Goal: Information Seeking & Learning: Learn about a topic

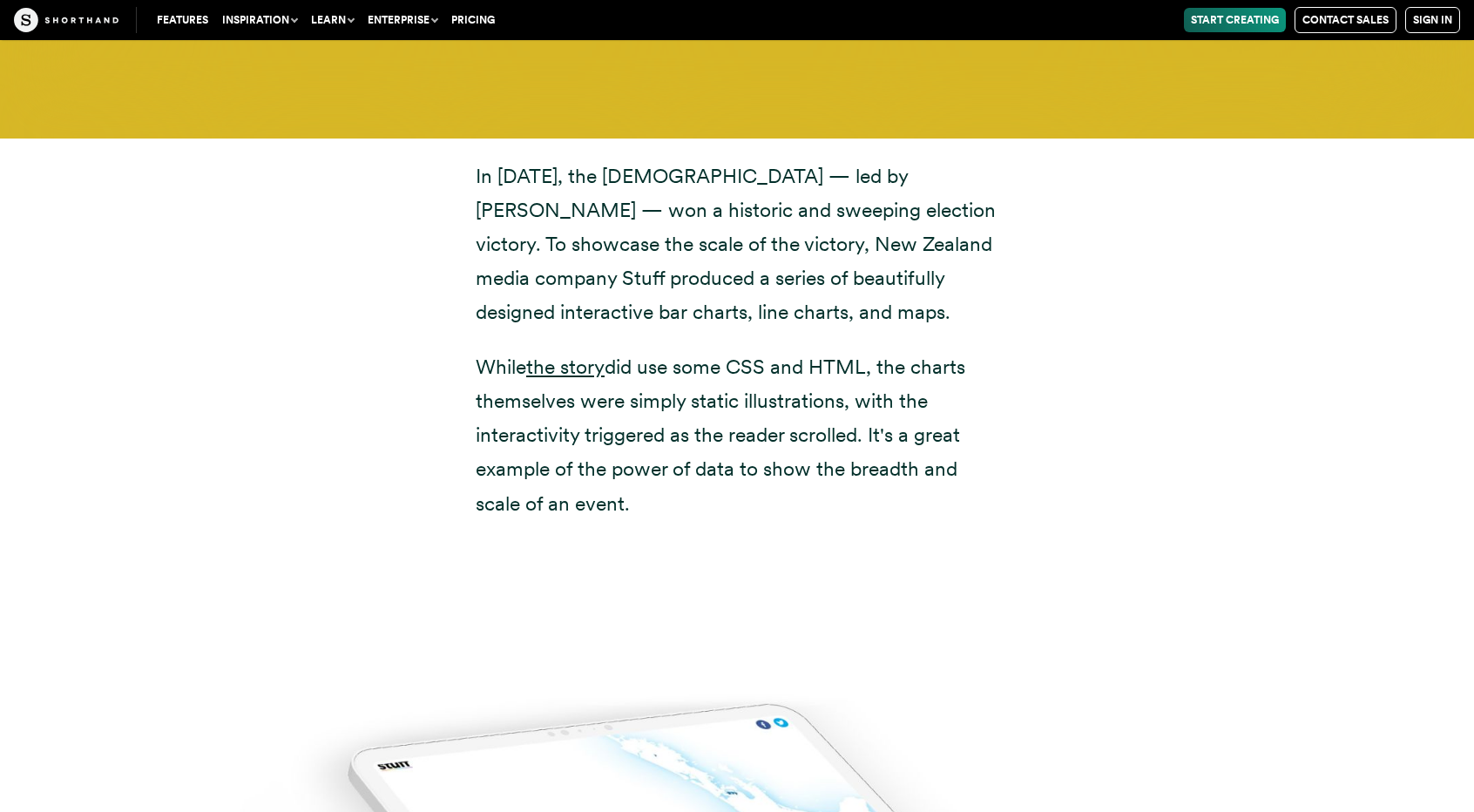
scroll to position [13713, 0]
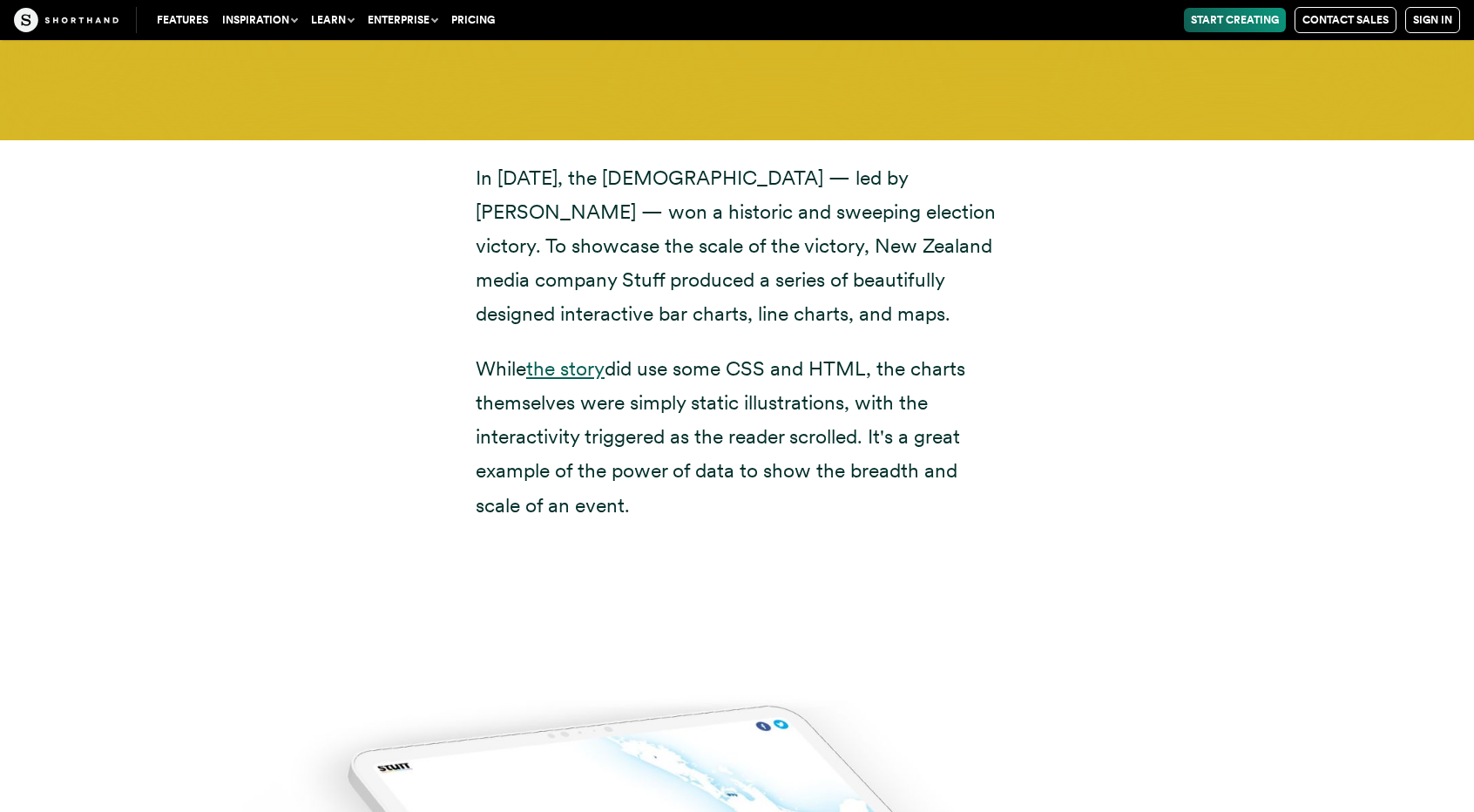
click at [566, 356] on link "the story" at bounding box center [565, 368] width 78 height 24
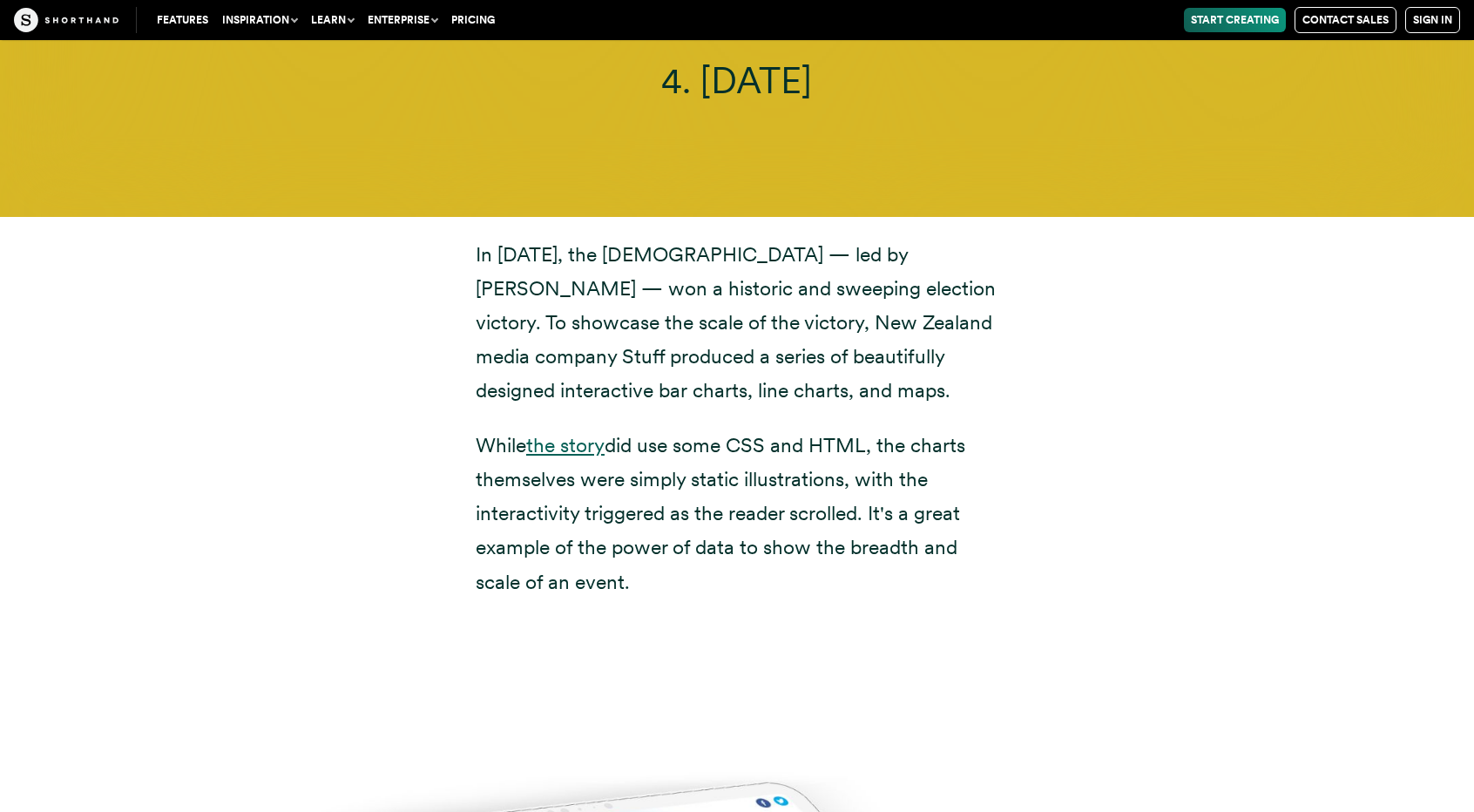
scroll to position [13633, 0]
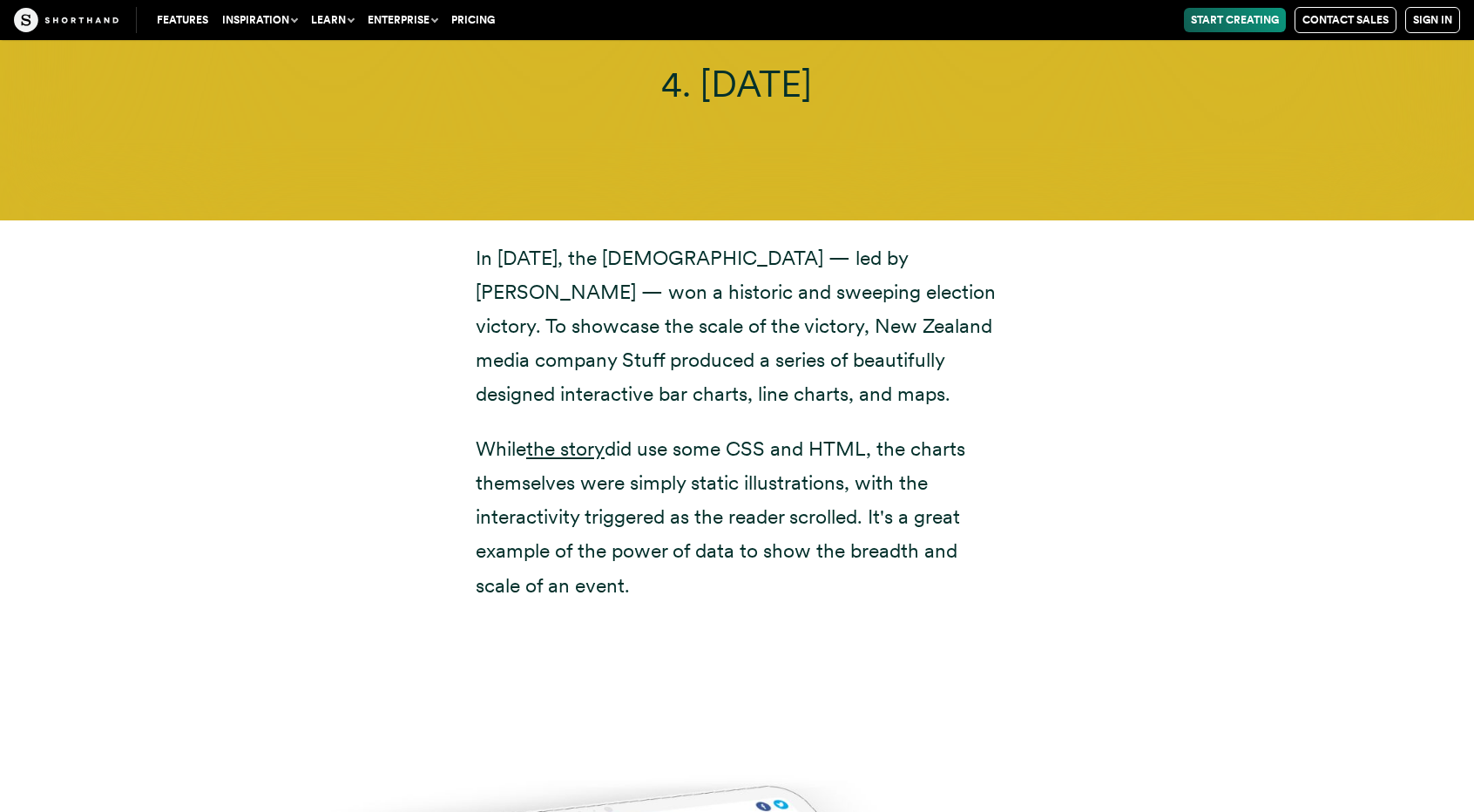
drag, startPoint x: 473, startPoint y: 189, endPoint x: 655, endPoint y: 512, distance: 370.7
click at [655, 512] on div "In [DATE], the [DEMOGRAPHIC_DATA] — led by [PERSON_NAME] — won a historic and s…" at bounding box center [737, 422] width 592 height 362
copy div "In [DATE], the [DEMOGRAPHIC_DATA] — led by [PERSON_NAME] — won a historic and s…"
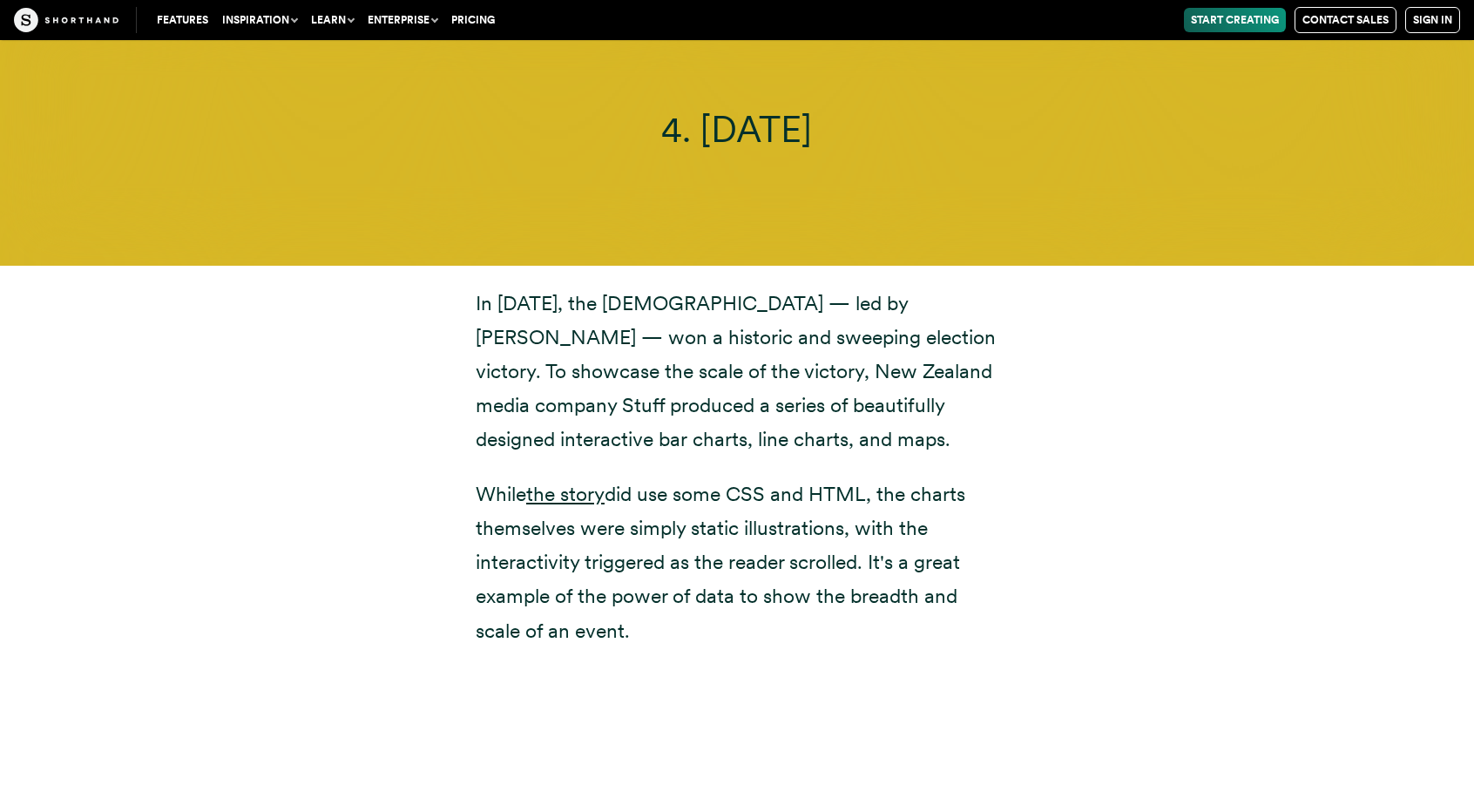
scroll to position [13585, 0]
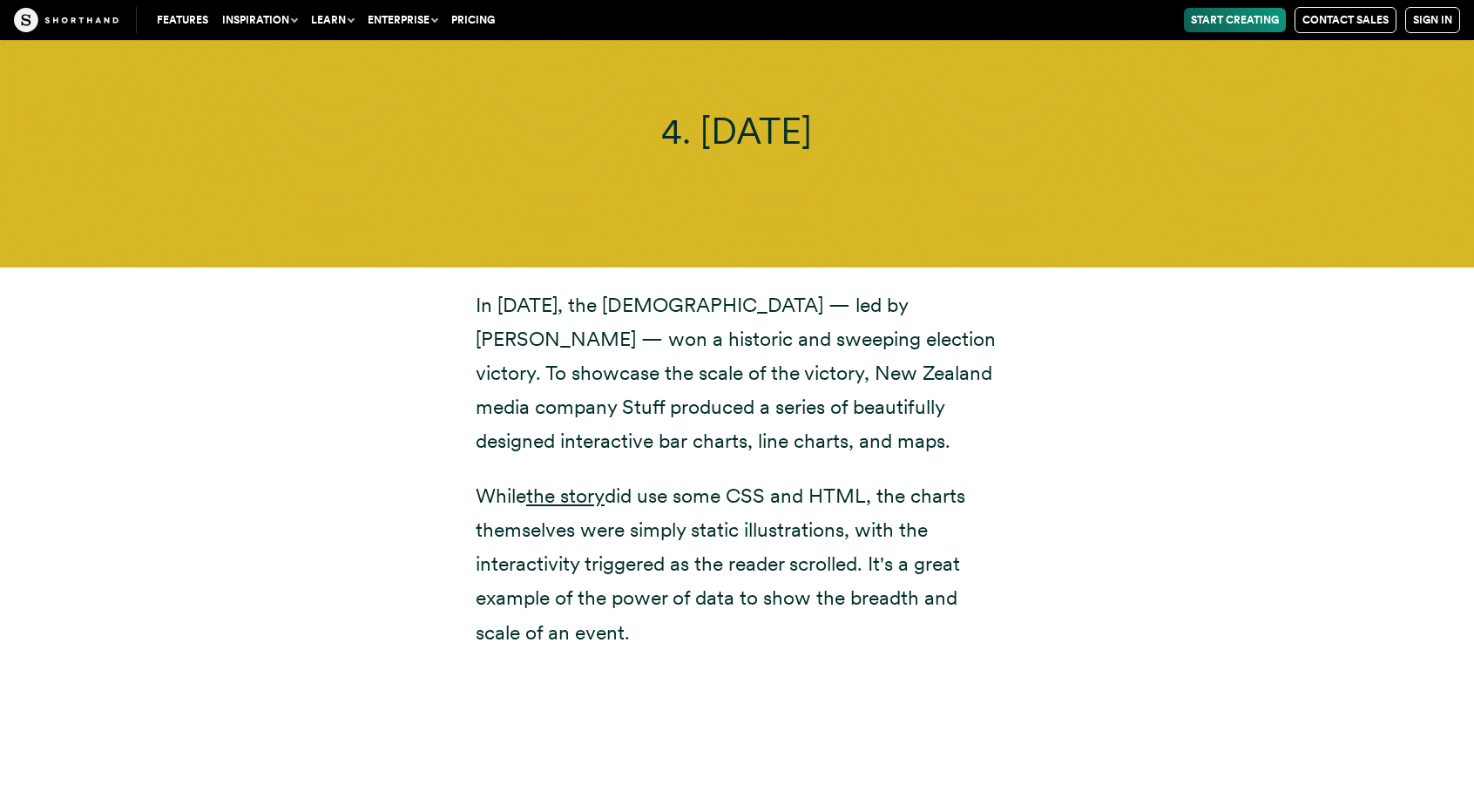
drag, startPoint x: 474, startPoint y: 229, endPoint x: 633, endPoint y: 553, distance: 360.9
click at [633, 553] on div "In [DATE], the [DEMOGRAPHIC_DATA] — led by [PERSON_NAME] — won a historic and s…" at bounding box center [737, 469] width 592 height 362
copy div "In [DATE], the [DEMOGRAPHIC_DATA] — led by [PERSON_NAME] — won a historic and s…"
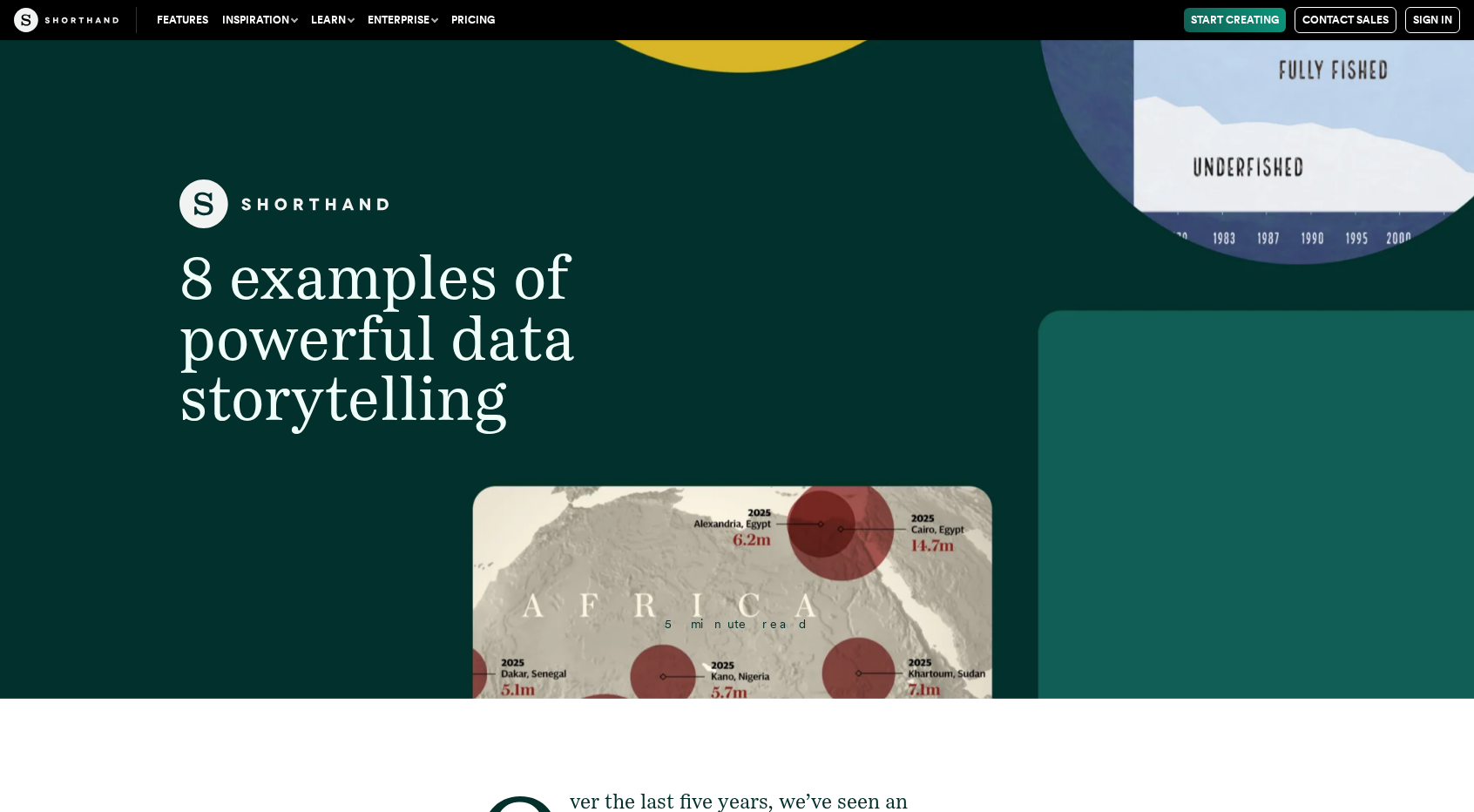
scroll to position [0, 0]
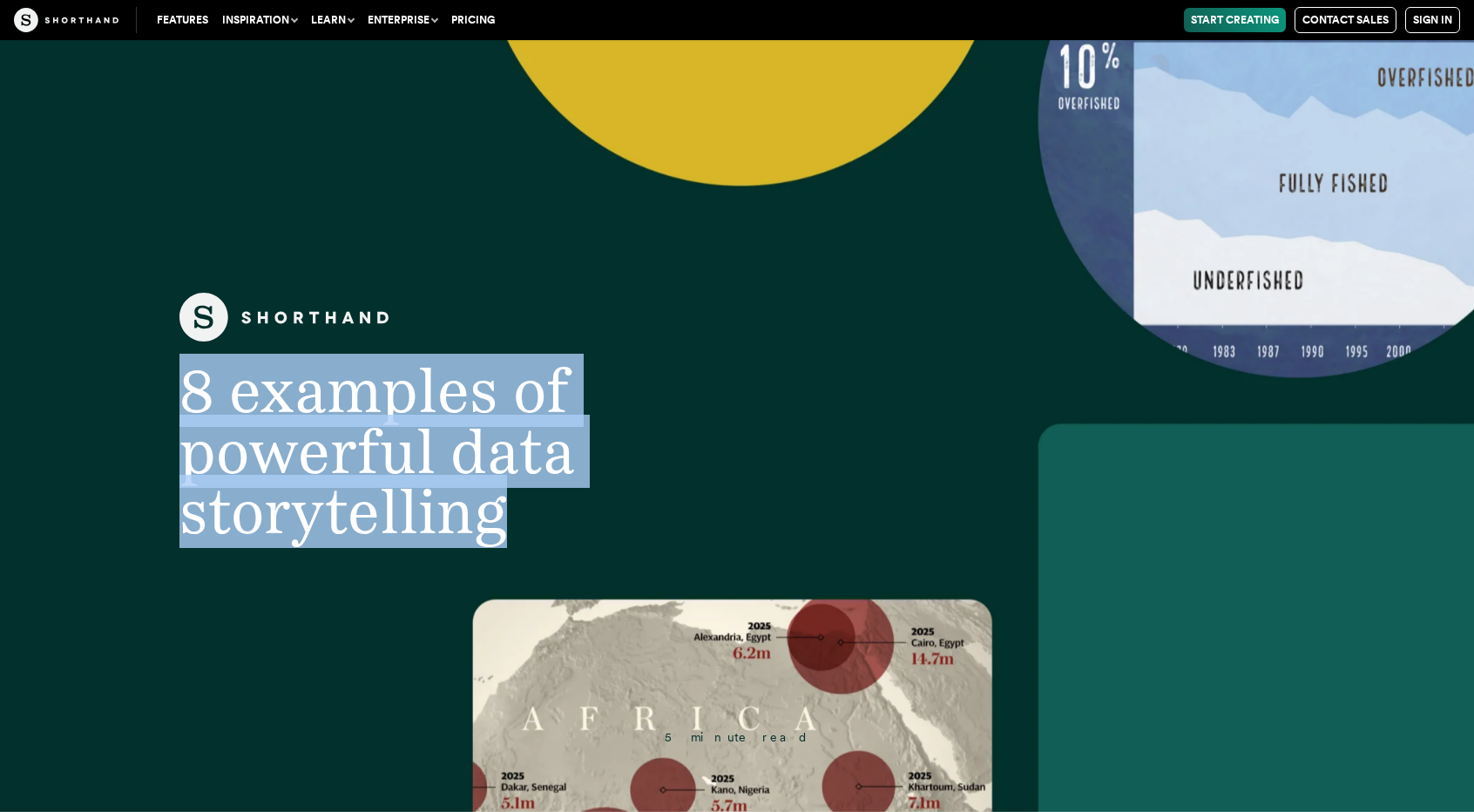
drag, startPoint x: 188, startPoint y: 379, endPoint x: 522, endPoint y: 524, distance: 364.1
click at [522, 524] on h1 "8 examples of powerful data storytelling" at bounding box center [490, 452] width 691 height 182
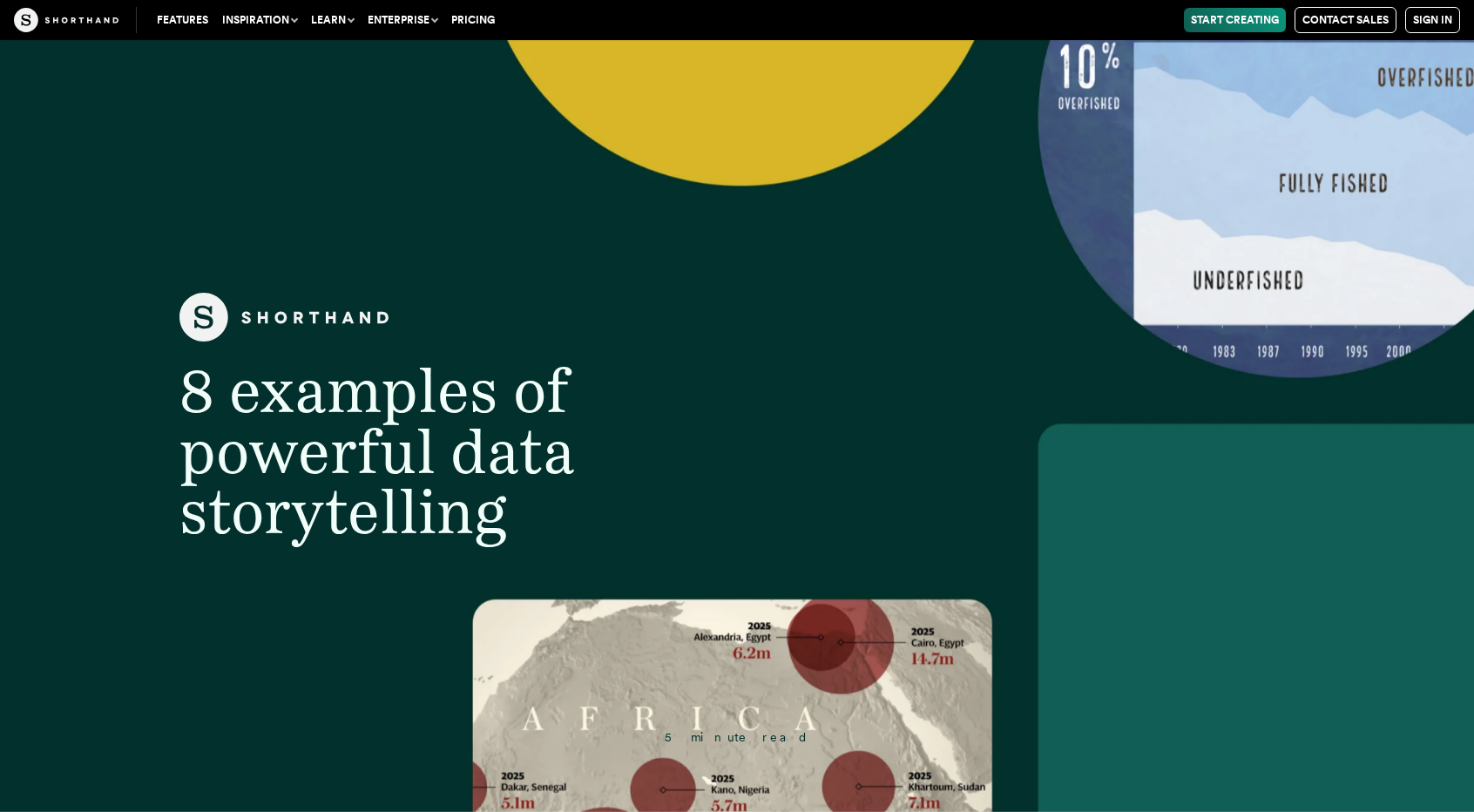
click at [436, 114] on header "8 examples of powerful data storytelling 5 minute read" at bounding box center [737, 426] width 1474 height 771
